Goal: Contribute content: Add original content to the website for others to see

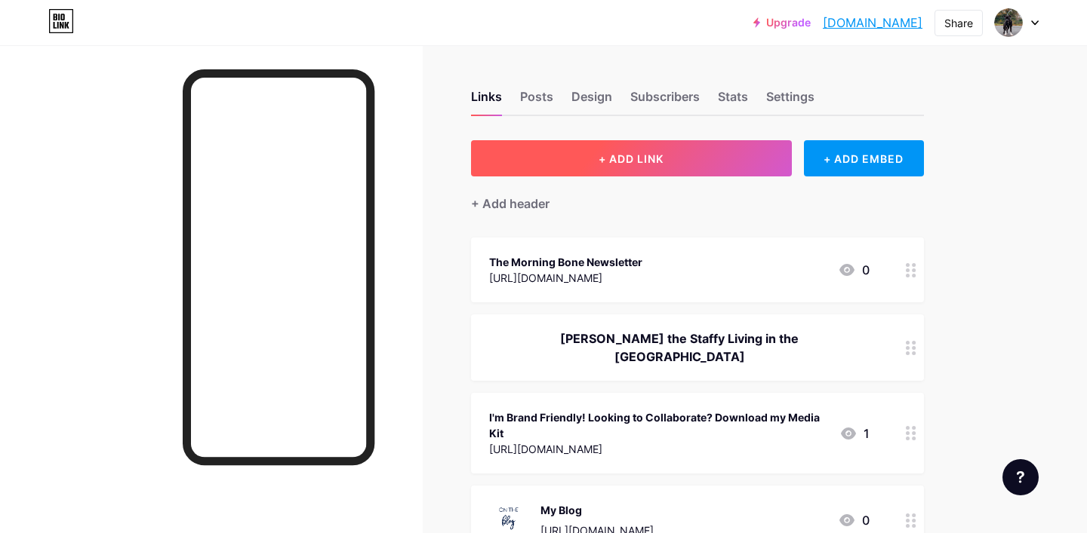
click at [638, 162] on span "+ ADD LINK" at bounding box center [630, 158] width 65 height 13
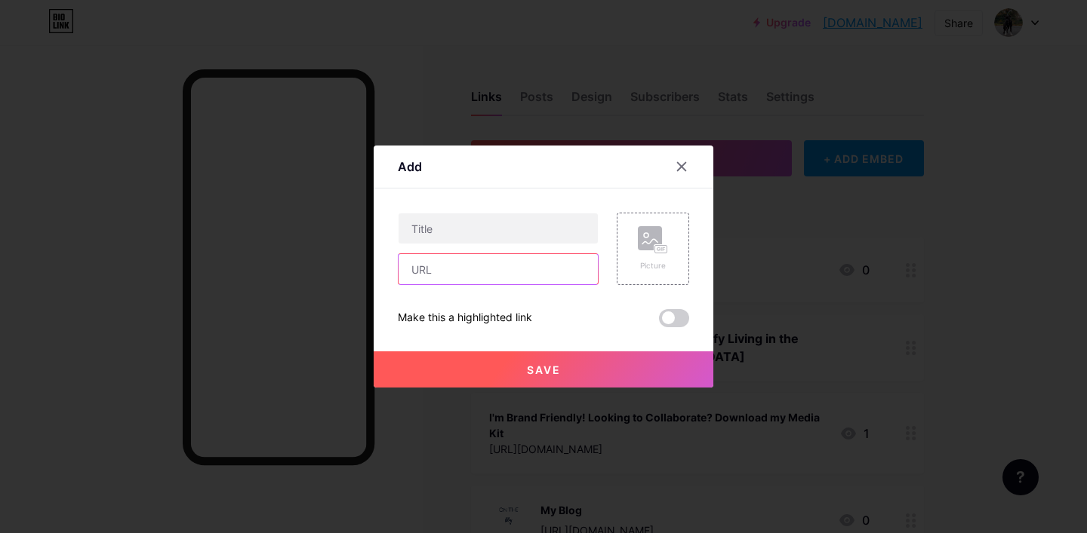
click at [477, 268] on input "text" at bounding box center [497, 269] width 199 height 30
click at [477, 272] on input "text" at bounding box center [497, 269] width 199 height 30
paste input "[URL][DOMAIN_NAME]"
type input "[URL][DOMAIN_NAME]"
click at [535, 226] on input "text" at bounding box center [497, 229] width 199 height 30
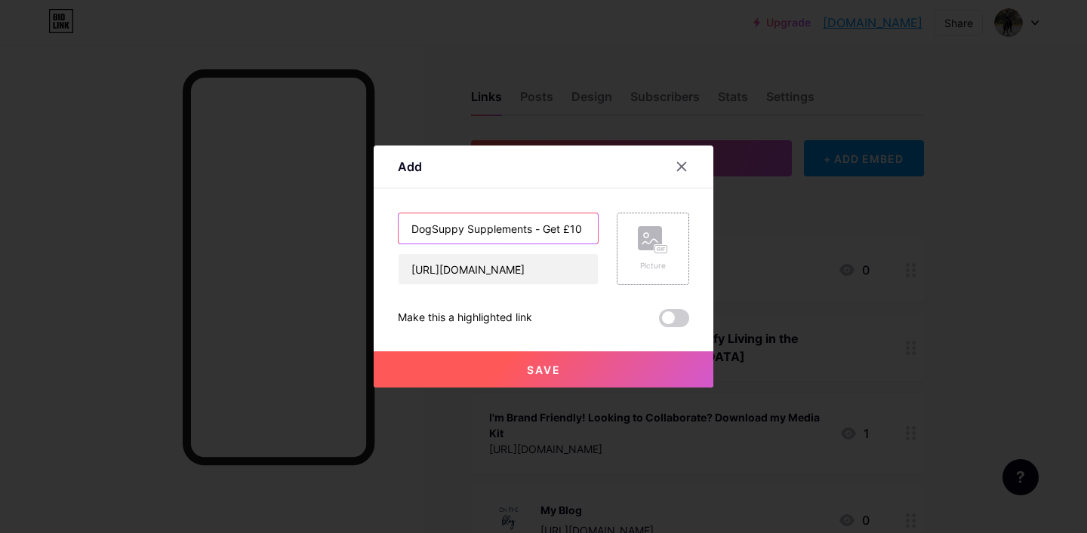
type input "DogSuppy Supplements - Get £10 of your first order"
click at [641, 226] on div "Picture" at bounding box center [652, 249] width 72 height 72
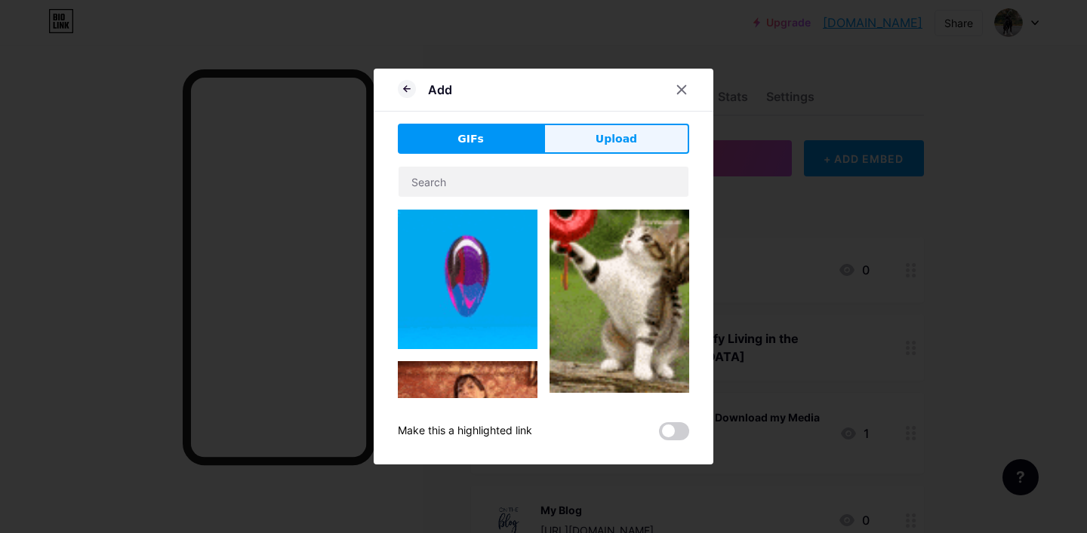
click at [635, 149] on button "Upload" at bounding box center [616, 139] width 146 height 30
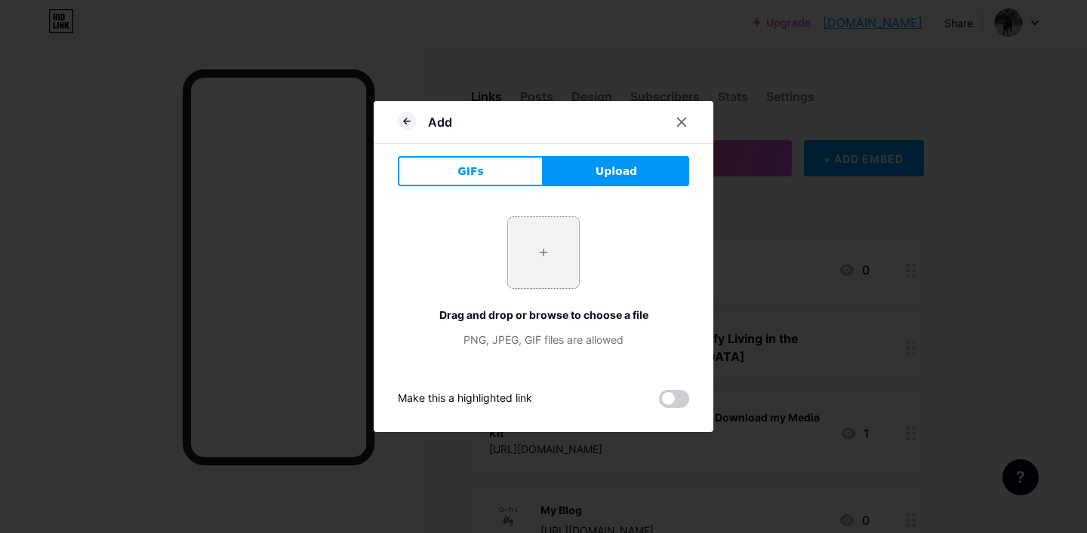
click at [559, 244] on input "file" at bounding box center [543, 252] width 71 height 71
type input "C:\fakepath\248A4732.jpg"
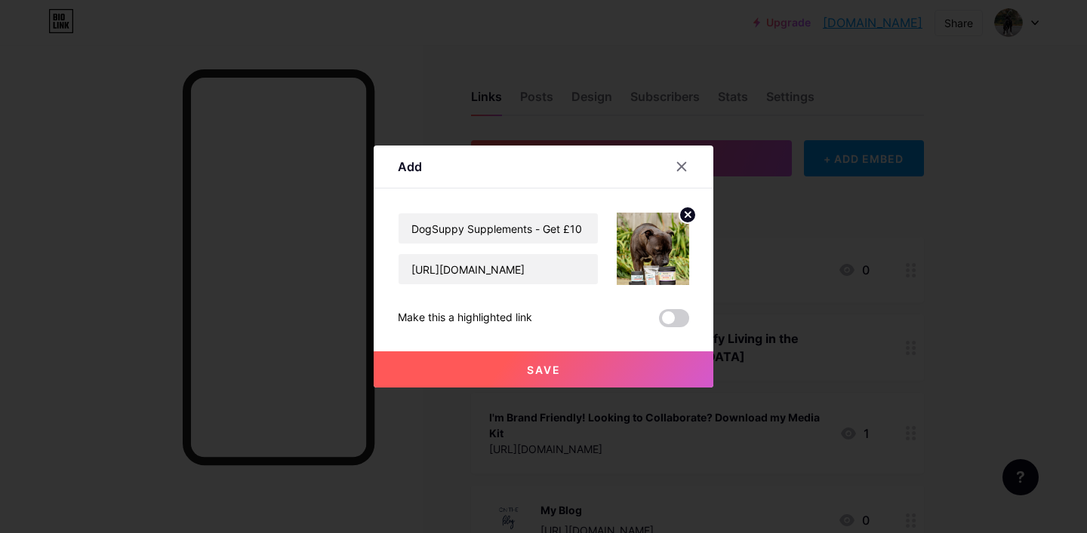
click at [658, 245] on img at bounding box center [652, 249] width 72 height 72
click at [649, 269] on img at bounding box center [652, 249] width 72 height 72
click at [656, 264] on img at bounding box center [652, 249] width 72 height 72
click at [594, 367] on button "Save" at bounding box center [544, 370] width 340 height 36
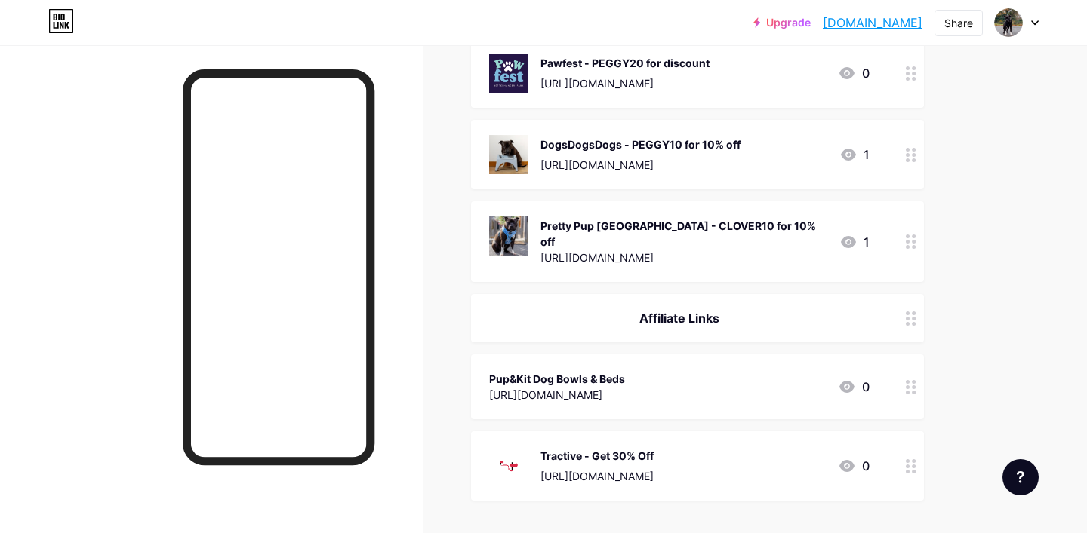
scroll to position [923, 0]
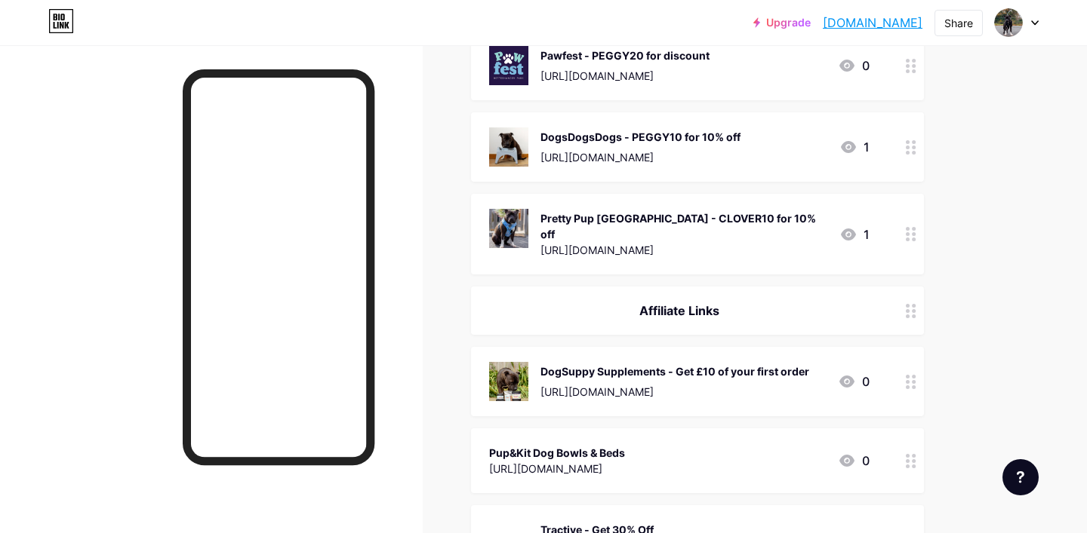
click at [625, 445] on div "Pup&Kit Dog Bowls & Beds" at bounding box center [557, 453] width 136 height 16
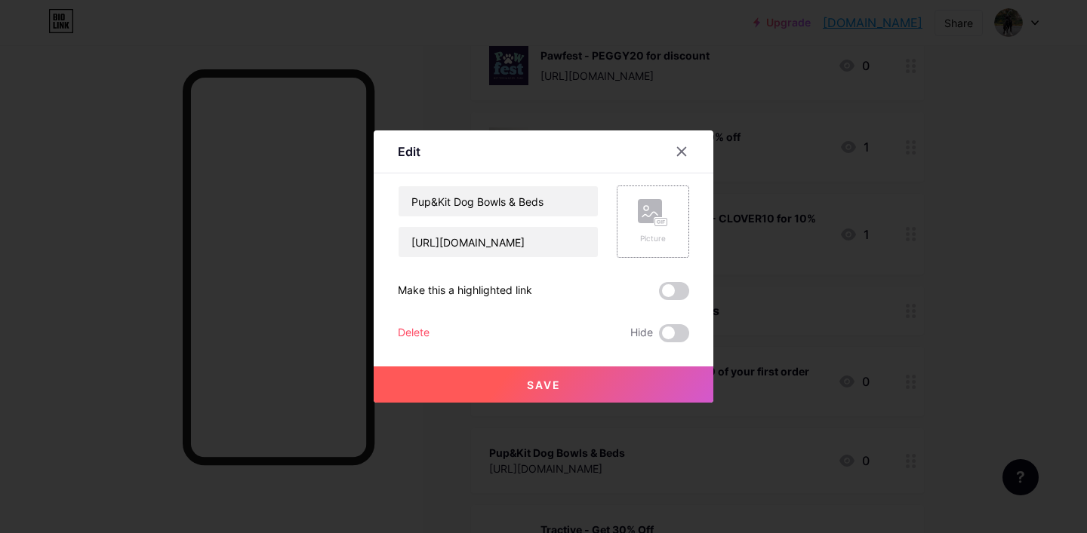
click at [626, 214] on div "Picture" at bounding box center [652, 222] width 72 height 72
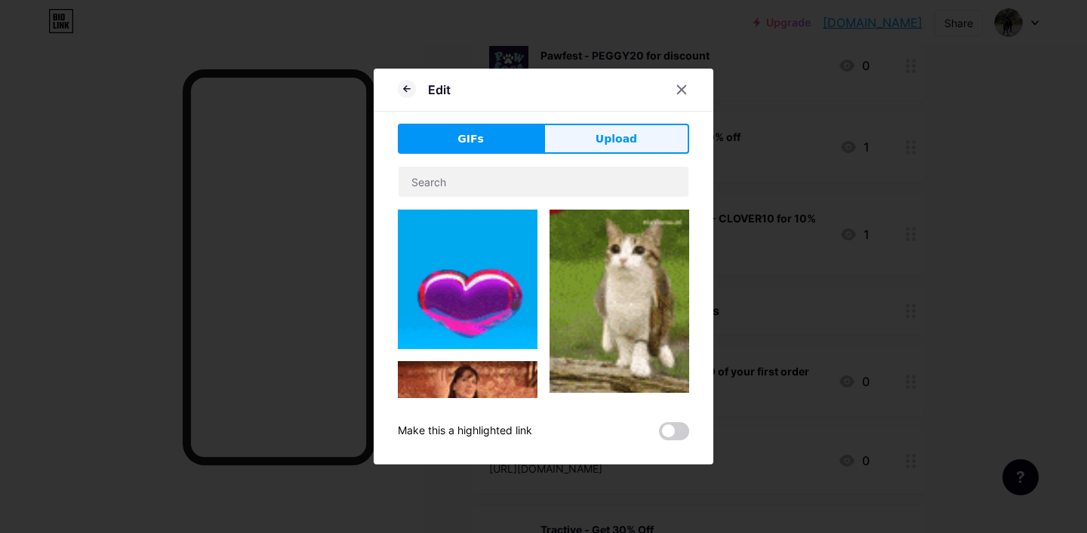
click at [619, 143] on span "Upload" at bounding box center [616, 139] width 42 height 16
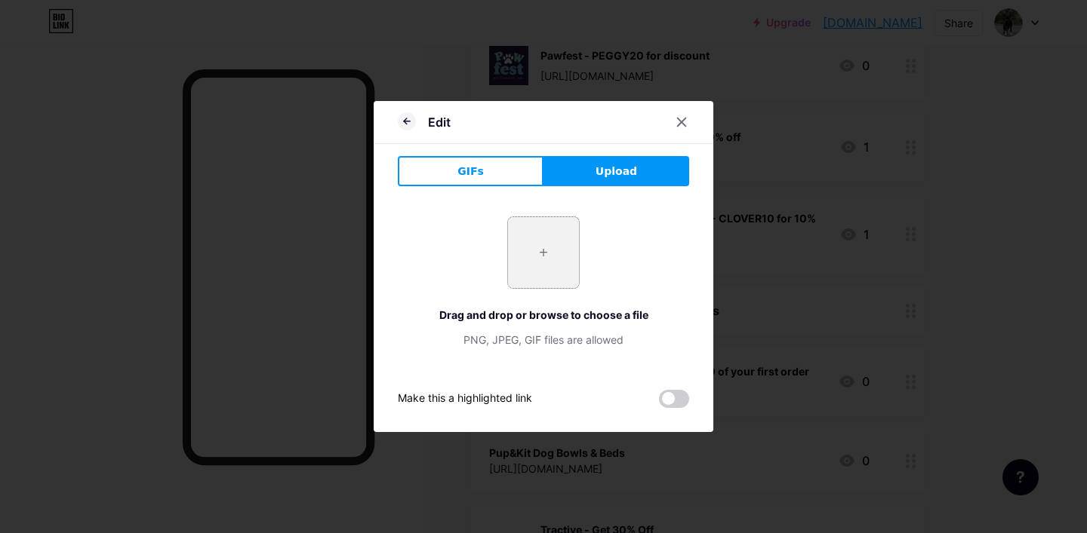
click at [507, 261] on div "+" at bounding box center [543, 253] width 72 height 72
click at [558, 269] on input "file" at bounding box center [543, 252] width 71 height 71
type input "C:\fakepath\248A1027.jpg"
click at [687, 121] on icon at bounding box center [681, 122] width 12 height 12
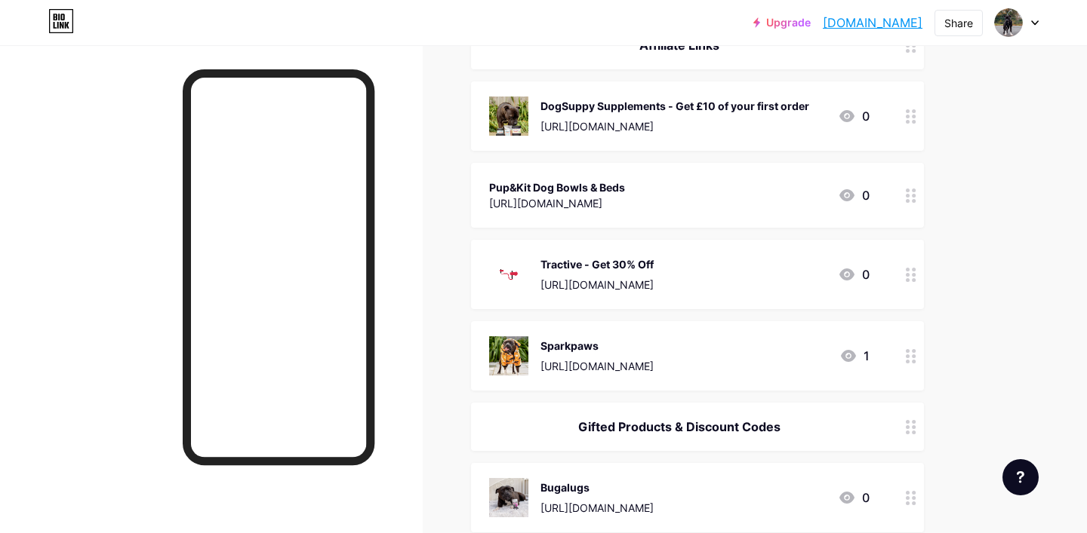
scroll to position [1182, 0]
